Goal: Information Seeking & Learning: Learn about a topic

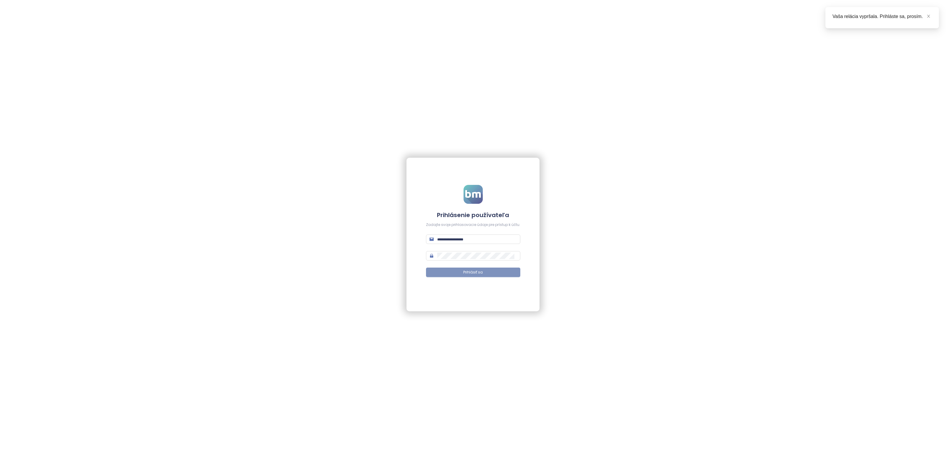
type input "**********"
click at [462, 272] on button "Prihlásiť sa" at bounding box center [473, 272] width 94 height 9
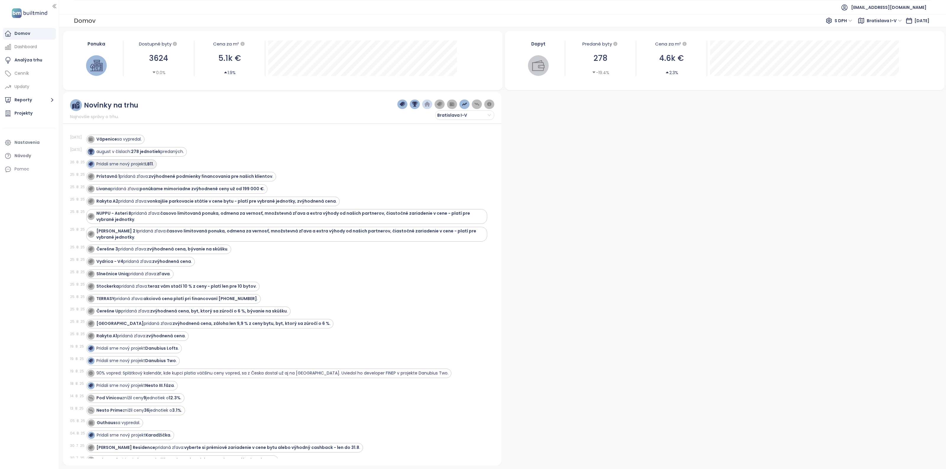
click at [150, 163] on strong "LB11" at bounding box center [149, 164] width 8 height 6
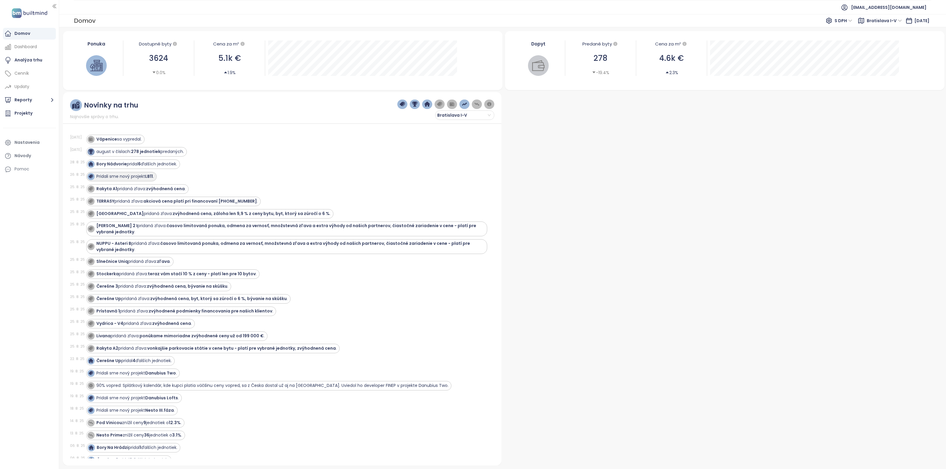
click at [147, 178] on strong "LB11" at bounding box center [149, 176] width 8 height 6
click at [152, 179] on strong "LB11" at bounding box center [149, 176] width 8 height 6
click at [152, 178] on strong "LB11" at bounding box center [149, 176] width 8 height 6
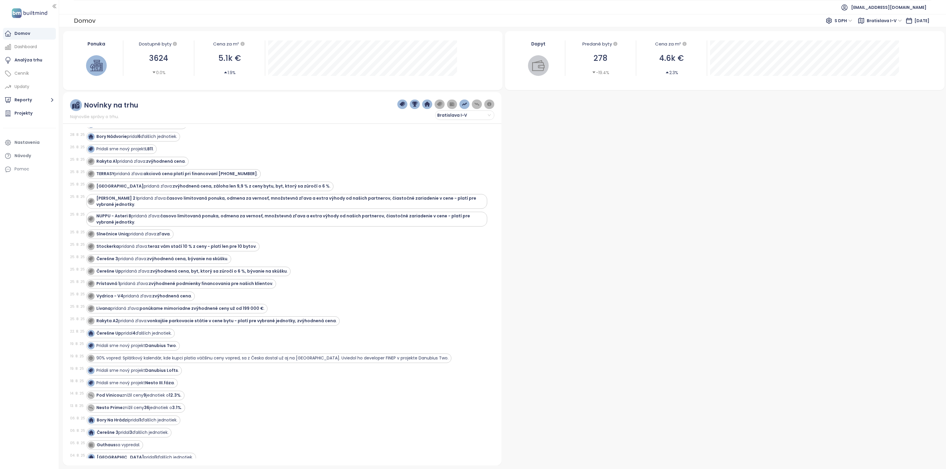
scroll to position [74, 0]
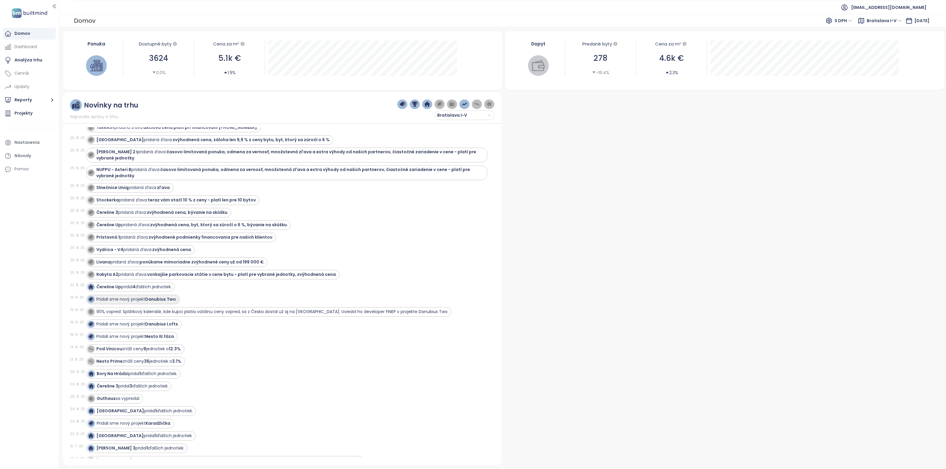
click at [165, 302] on strong "Danubius Two" at bounding box center [160, 299] width 31 height 6
drag, startPoint x: 144, startPoint y: 302, endPoint x: 184, endPoint y: 303, distance: 40.2
click at [184, 303] on div "Pridali sme nový projekt Danubius Two ." at bounding box center [286, 299] width 401 height 9
drag, startPoint x: 146, startPoint y: 304, endPoint x: 175, endPoint y: 303, distance: 28.7
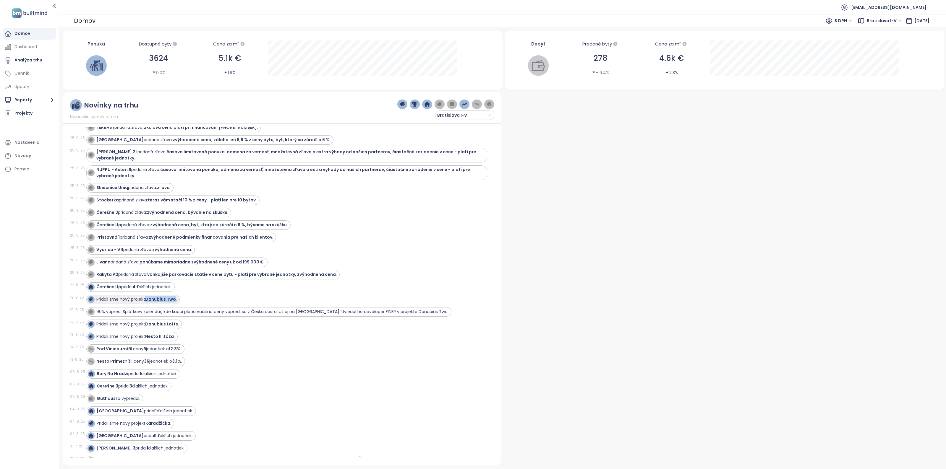
click at [175, 302] on strong "Danubius Two" at bounding box center [160, 299] width 31 height 6
copy strong "Danubius Two"
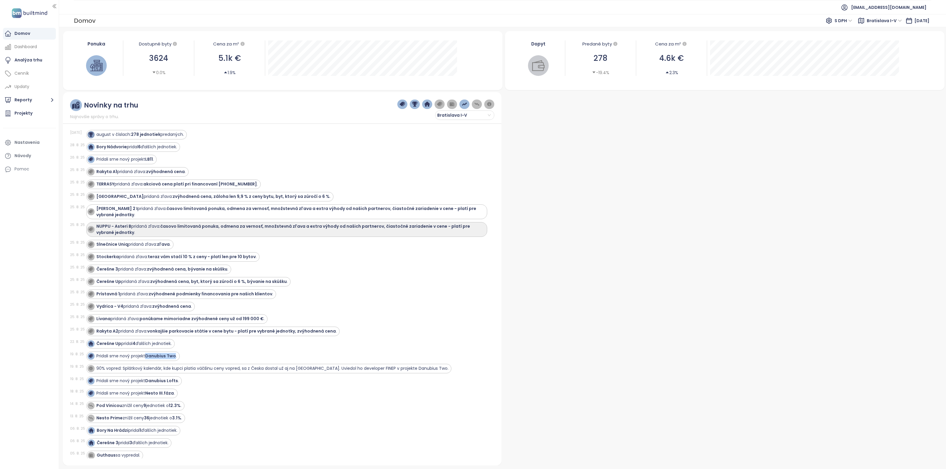
scroll to position [0, 0]
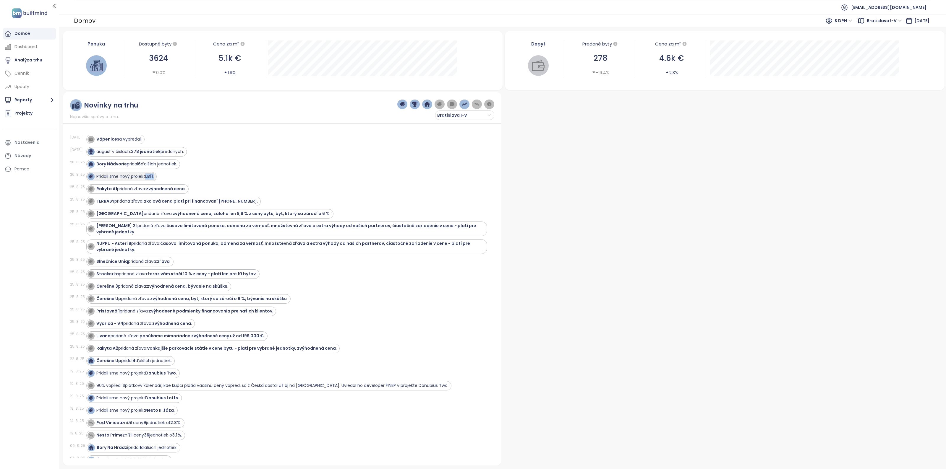
drag, startPoint x: 147, startPoint y: 177, endPoint x: 155, endPoint y: 178, distance: 8.9
click at [155, 178] on div "Pridali sme nový projekt LB11 ." at bounding box center [121, 176] width 70 height 9
copy div "LB11 ."
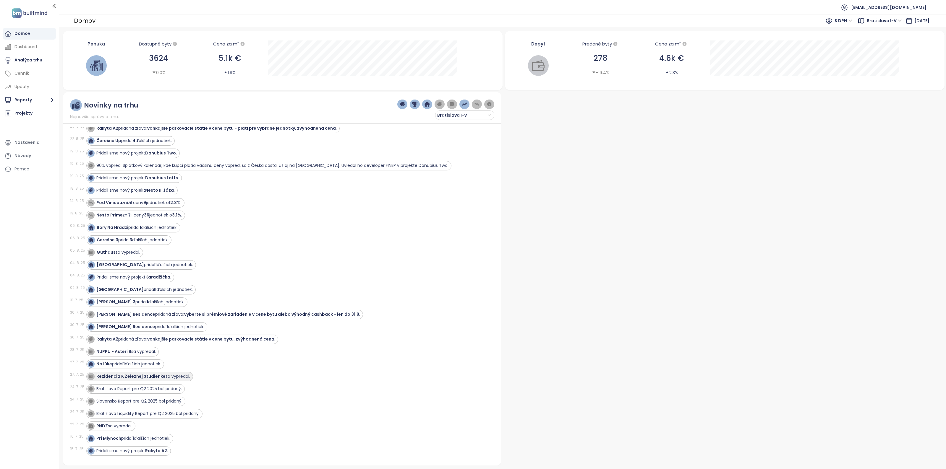
scroll to position [222, 0]
click at [152, 279] on strong "Karadžička" at bounding box center [157, 276] width 25 height 6
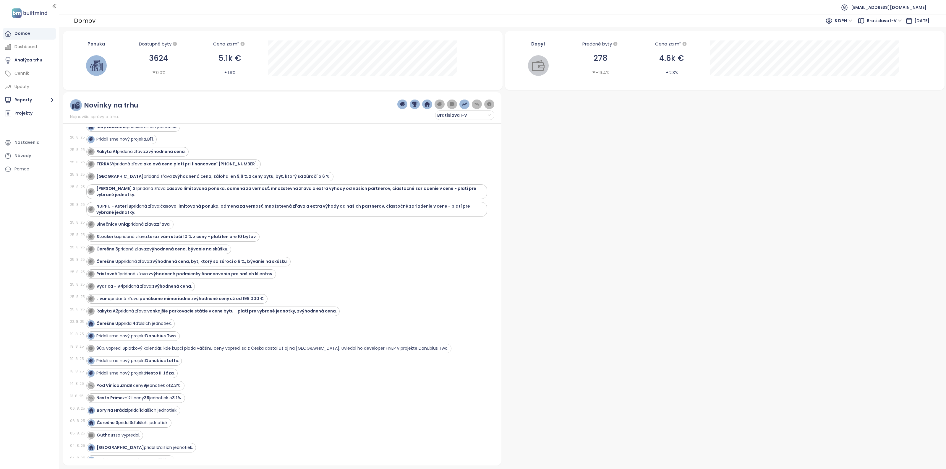
scroll to position [37, 0]
